Goal: Information Seeking & Learning: Understand process/instructions

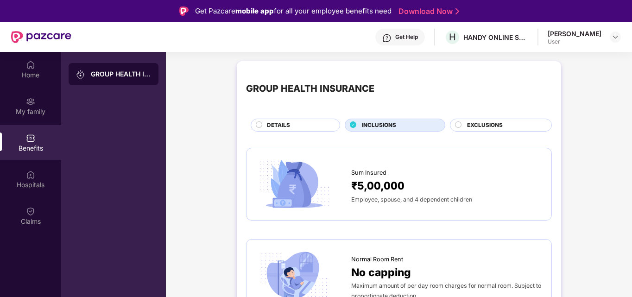
scroll to position [973, 0]
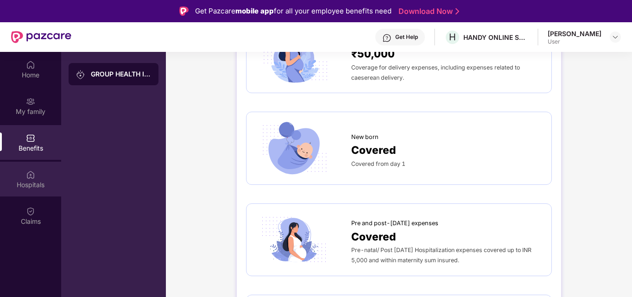
click at [30, 175] on img at bounding box center [30, 174] width 9 height 9
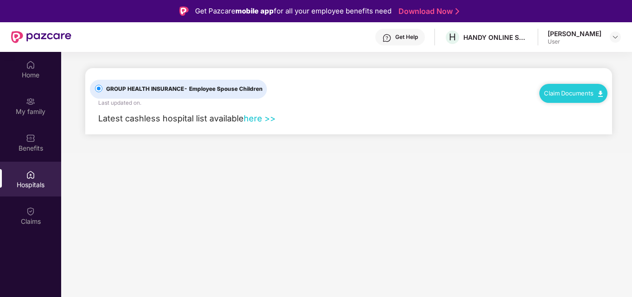
scroll to position [0, 0]
click at [261, 118] on link "here >>" at bounding box center [260, 118] width 32 height 10
click at [35, 215] on img at bounding box center [30, 211] width 9 height 9
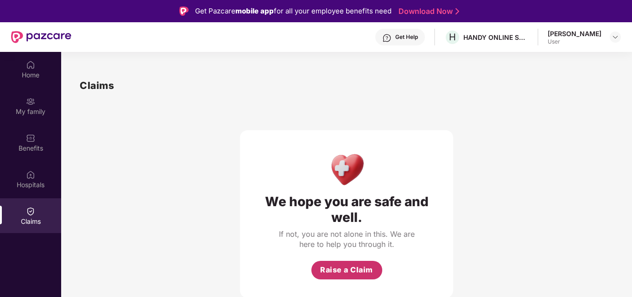
click at [347, 273] on span "Raise a Claim" at bounding box center [346, 270] width 53 height 12
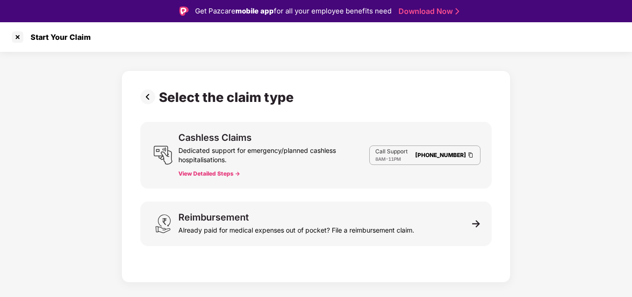
click at [213, 171] on button "View Detailed Steps ->" at bounding box center [209, 173] width 62 height 7
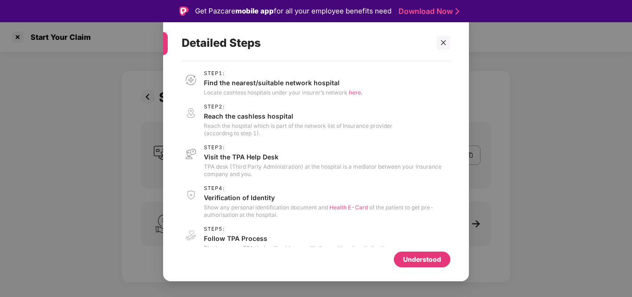
click at [357, 90] on span "here." at bounding box center [355, 92] width 13 height 7
click at [521, 82] on div "Detailed Steps Step 1 : Find the nearest/suitable network hospital Locate cashl…" at bounding box center [316, 148] width 632 height 297
click at [419, 252] on div "Understood" at bounding box center [422, 260] width 57 height 16
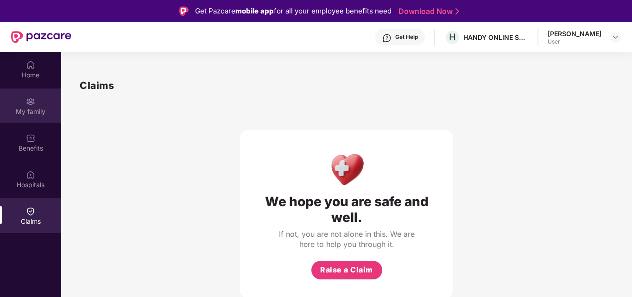
click at [39, 120] on div "My family" at bounding box center [30, 105] width 61 height 35
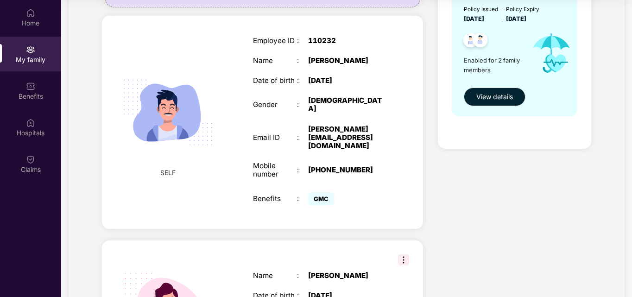
scroll to position [139, 0]
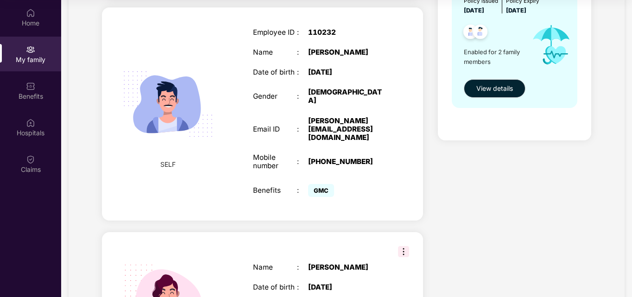
drag, startPoint x: 403, startPoint y: 237, endPoint x: 362, endPoint y: 217, distance: 45.6
click at [403, 246] on img at bounding box center [403, 251] width 11 height 11
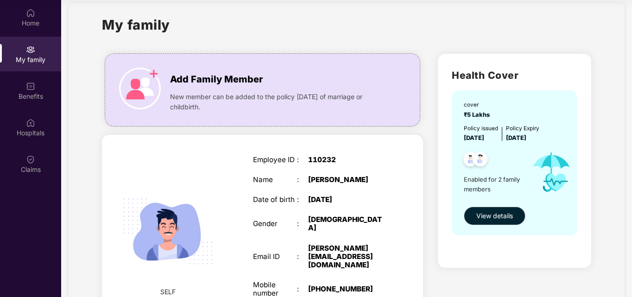
scroll to position [0, 0]
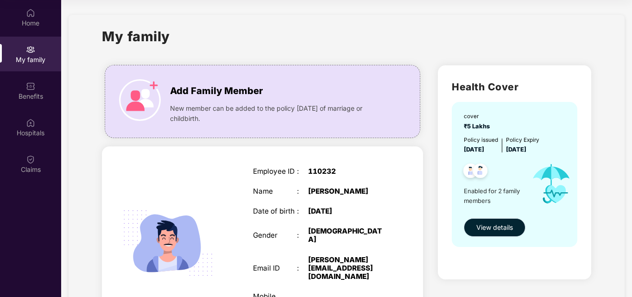
click at [503, 231] on span "View details" at bounding box center [494, 227] width 37 height 10
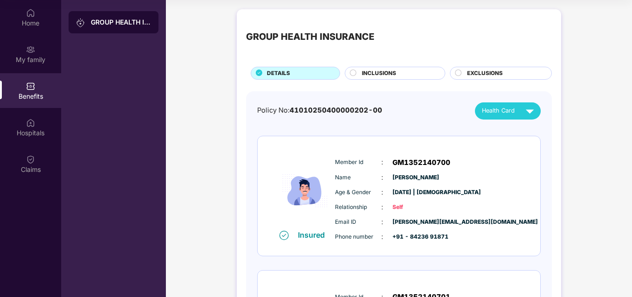
click at [342, 113] on span "41010250400000202-00" at bounding box center [336, 110] width 93 height 8
click at [390, 107] on div "Policy No: 41010250400000202-00 Health Card" at bounding box center [398, 110] width 283 height 17
drag, startPoint x: 386, startPoint y: 107, endPoint x: 290, endPoint y: 109, distance: 95.5
click at [290, 109] on div "Policy No: 41010250400000202-00 Health Card" at bounding box center [398, 110] width 283 height 17
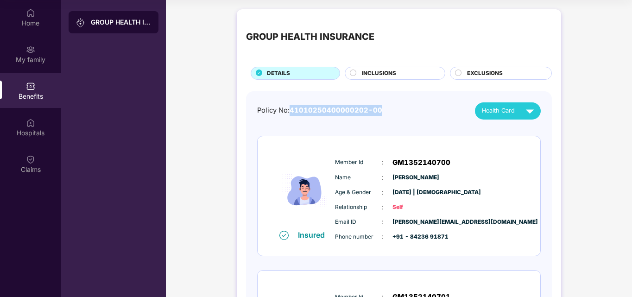
copy span "41010250400000202-00"
click at [518, 111] on div "Health Card" at bounding box center [510, 111] width 56 height 16
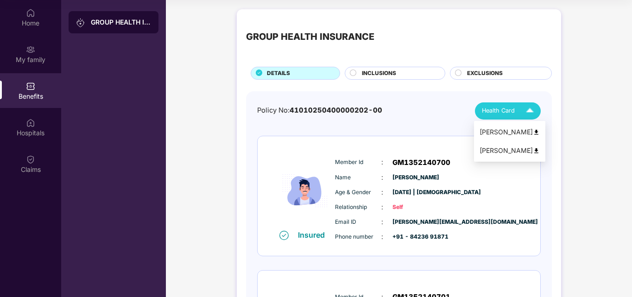
click at [503, 131] on div "[PERSON_NAME]" at bounding box center [509, 132] width 60 height 10
